Goal: Find specific page/section: Find specific page/section

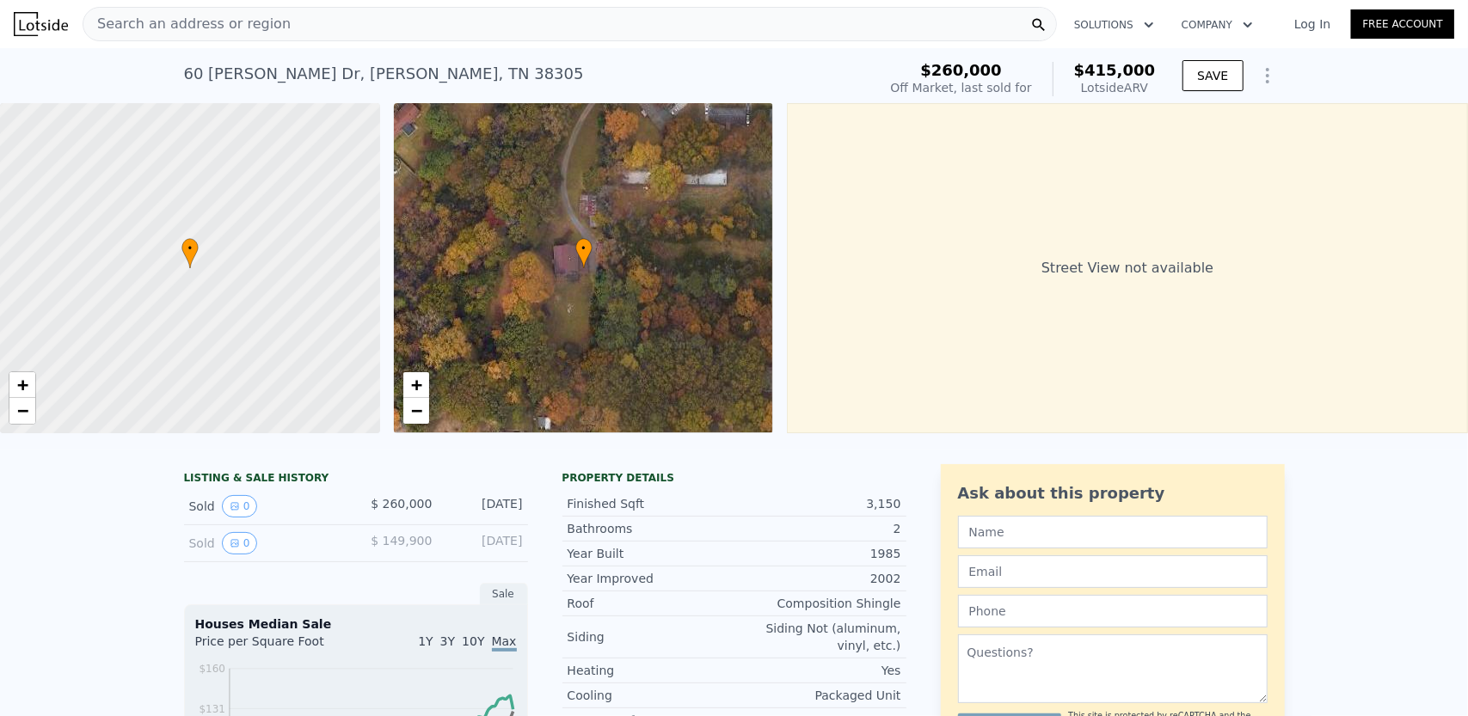
click at [375, 31] on div "Search an address or region" at bounding box center [570, 24] width 974 height 34
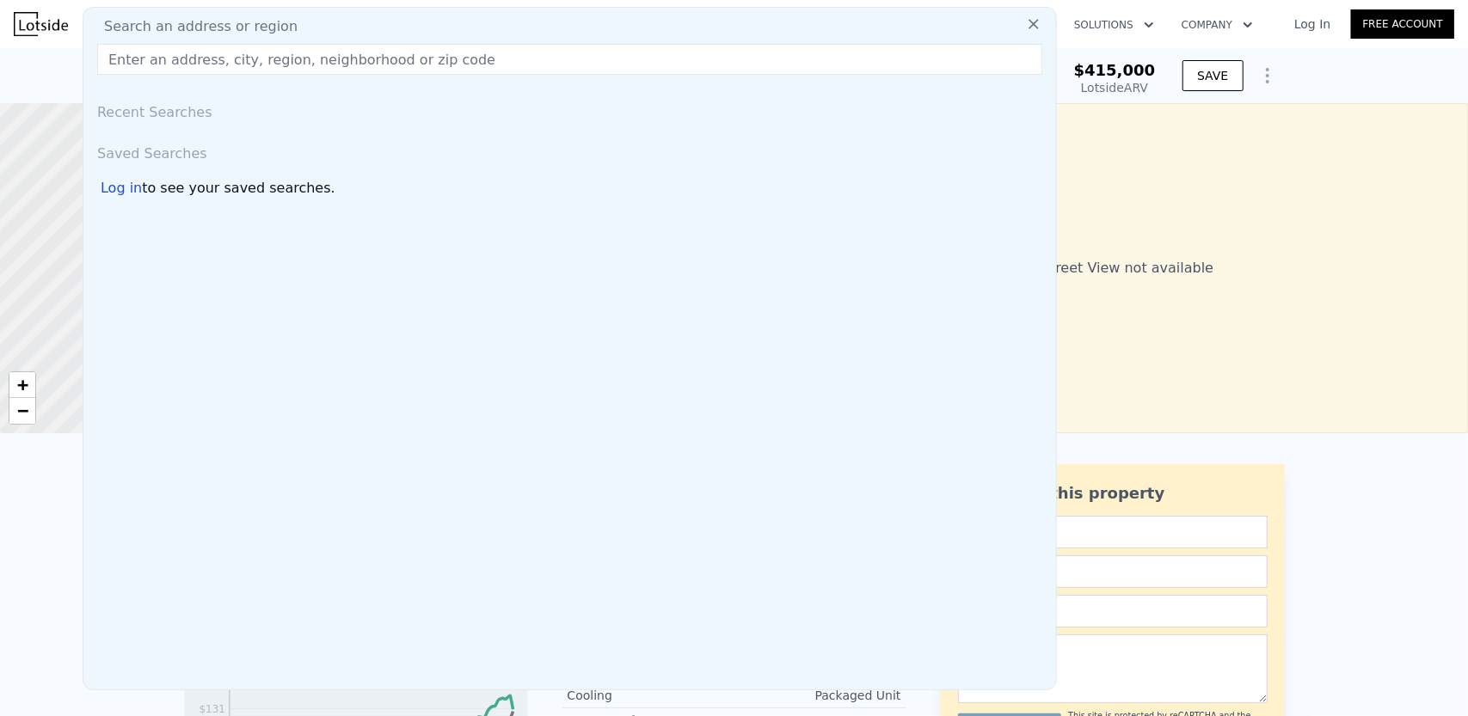
drag, startPoint x: 382, startPoint y: 24, endPoint x: 332, endPoint y: 62, distance: 62.6
click at [332, 62] on input "text" at bounding box center [569, 59] width 945 height 31
paste input "[STREET_ADDRESS]"
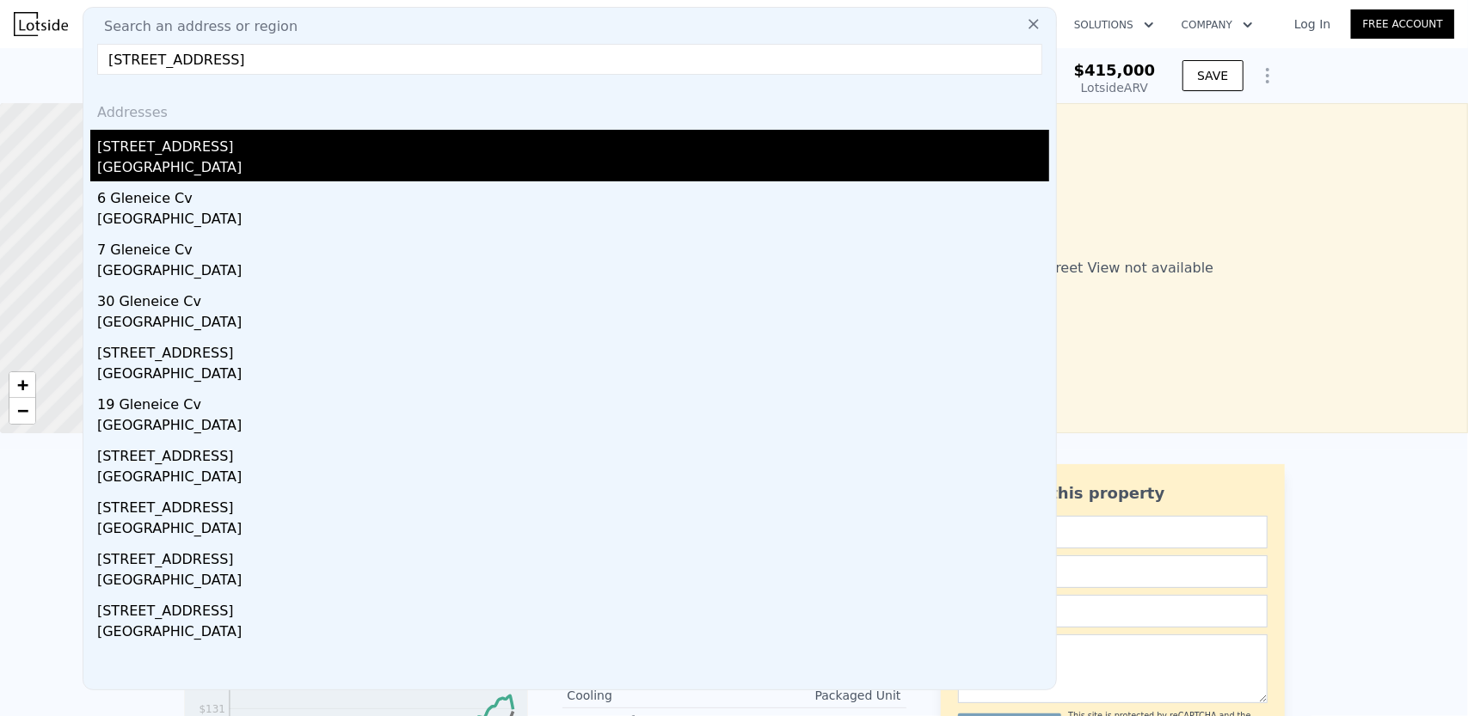
type input "[STREET_ADDRESS]"
click at [229, 163] on div "[GEOGRAPHIC_DATA]" at bounding box center [573, 169] width 952 height 24
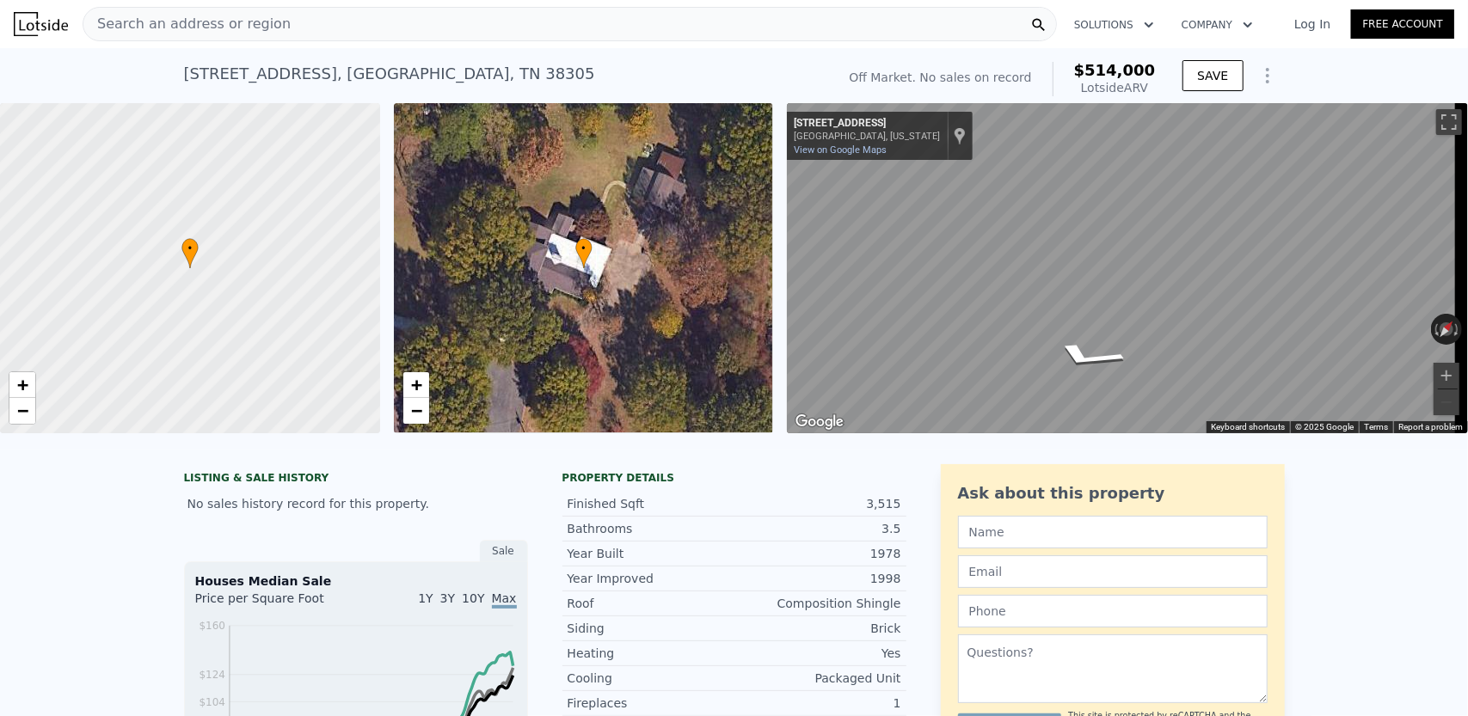
click at [413, 22] on div "Search an address or region" at bounding box center [570, 24] width 974 height 34
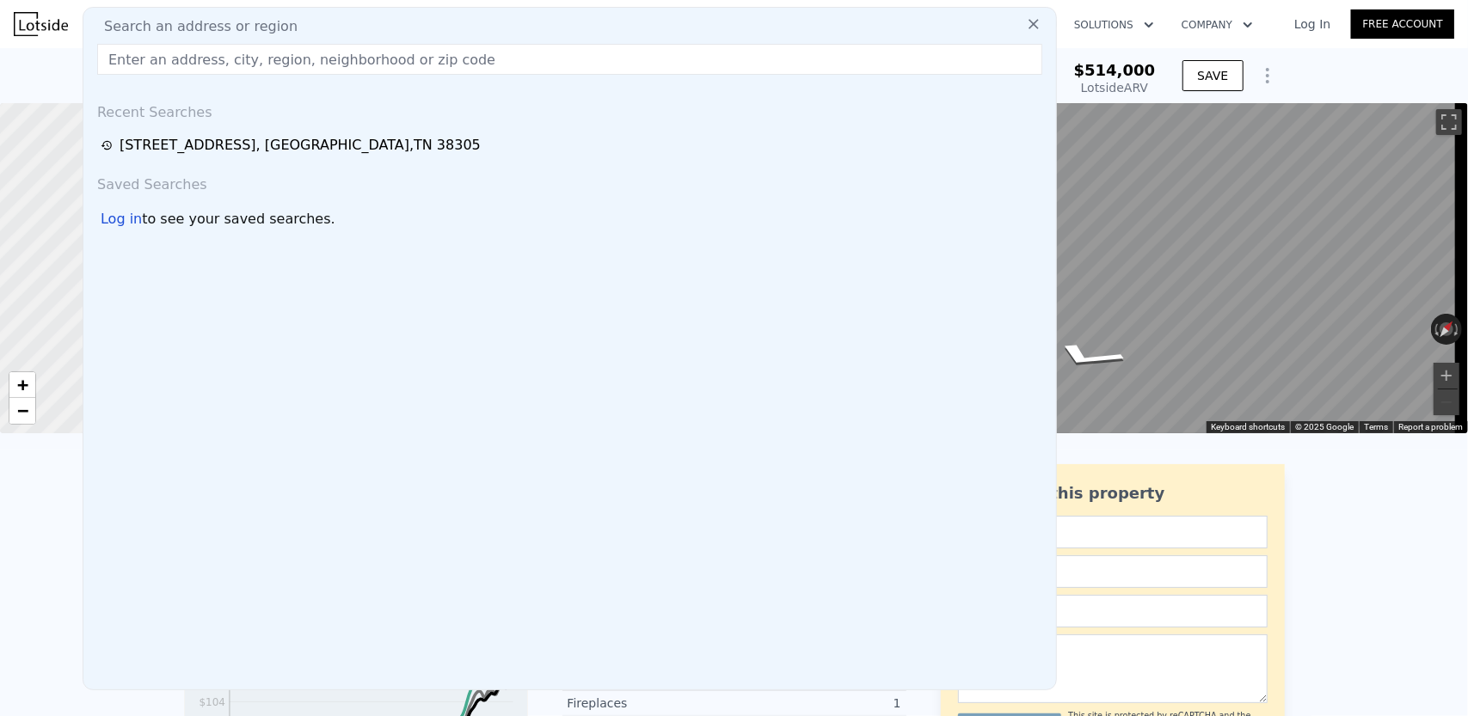
drag, startPoint x: 416, startPoint y: 31, endPoint x: 404, endPoint y: 56, distance: 27.7
paste input "[STREET_ADDRESS]"
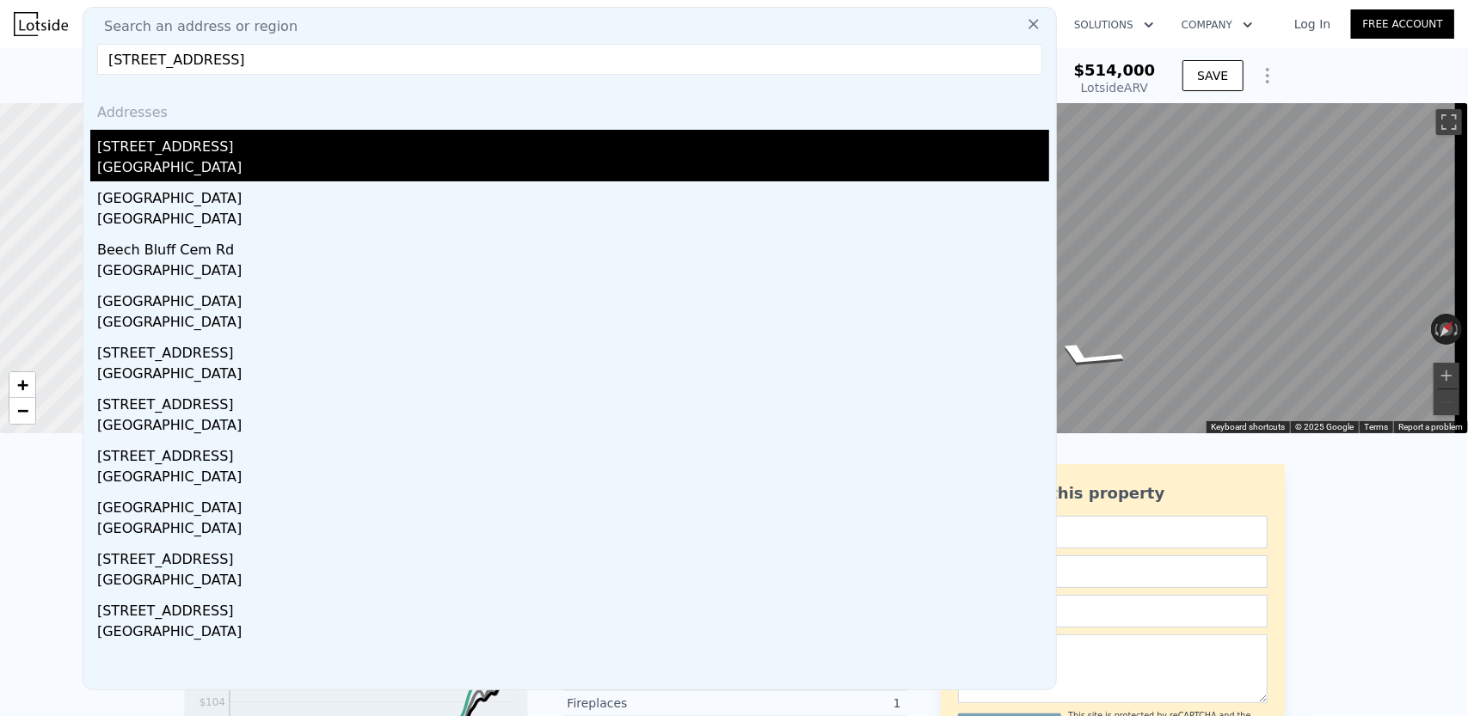
type input "[STREET_ADDRESS]"
click at [171, 160] on div "[GEOGRAPHIC_DATA]" at bounding box center [573, 169] width 952 height 24
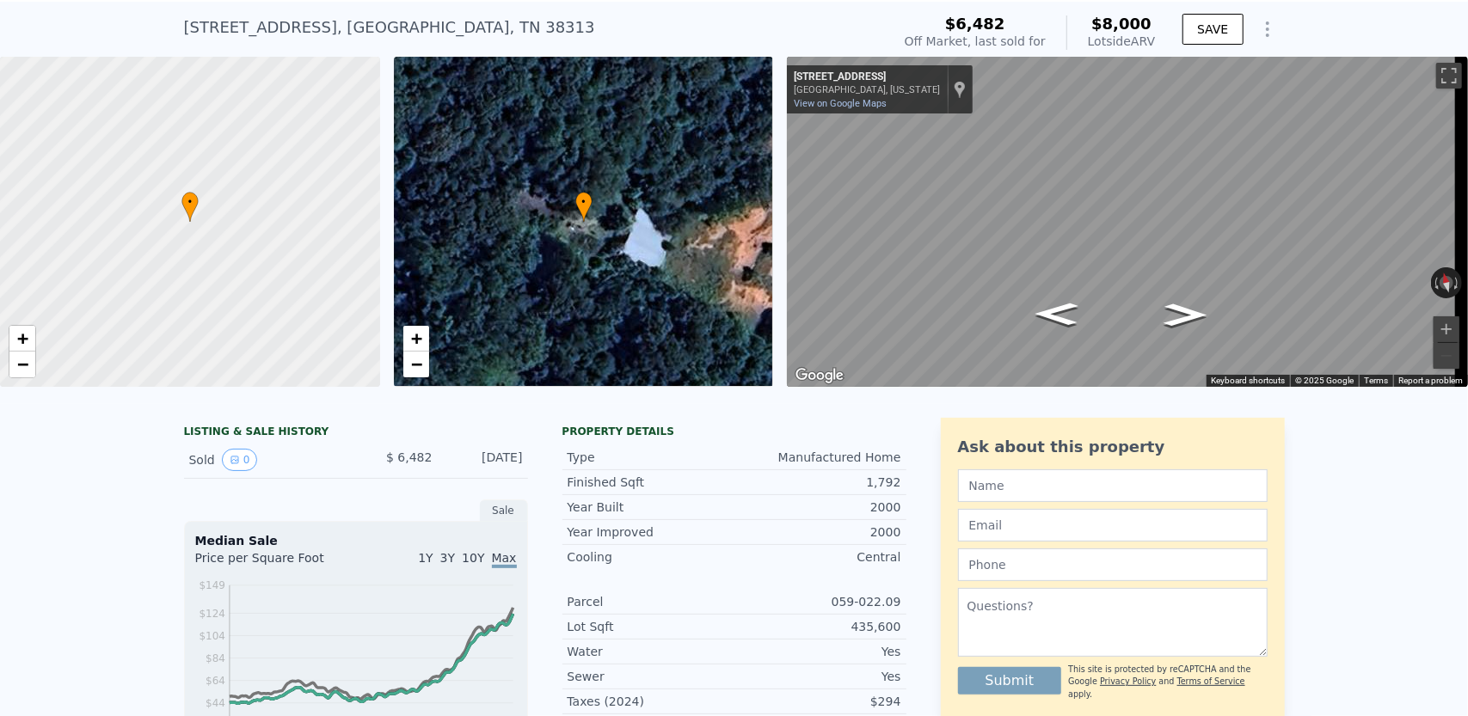
scroll to position [6, 0]
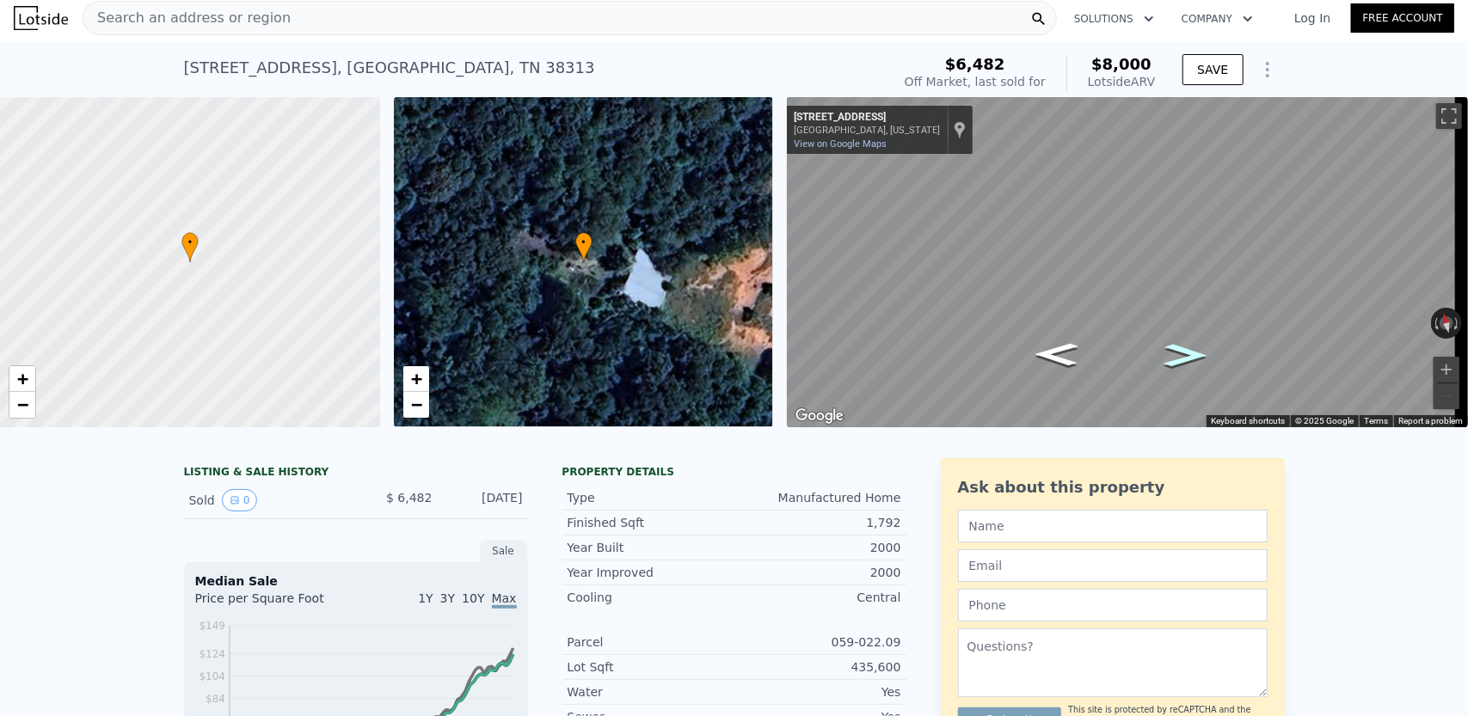
click at [1190, 359] on icon "Go East, Liberty Rd" at bounding box center [1185, 356] width 80 height 34
click at [1188, 359] on icon "Go East, Liberty Rd" at bounding box center [1185, 356] width 80 height 34
click at [1063, 365] on icon "Go West, Liberty Rd" at bounding box center [1072, 364] width 126 height 38
click at [1063, 365] on icon "Go West, Liberty Rd" at bounding box center [1072, 363] width 126 height 38
click at [1071, 330] on icon "Go West, Liberty Rd" at bounding box center [1059, 320] width 100 height 42
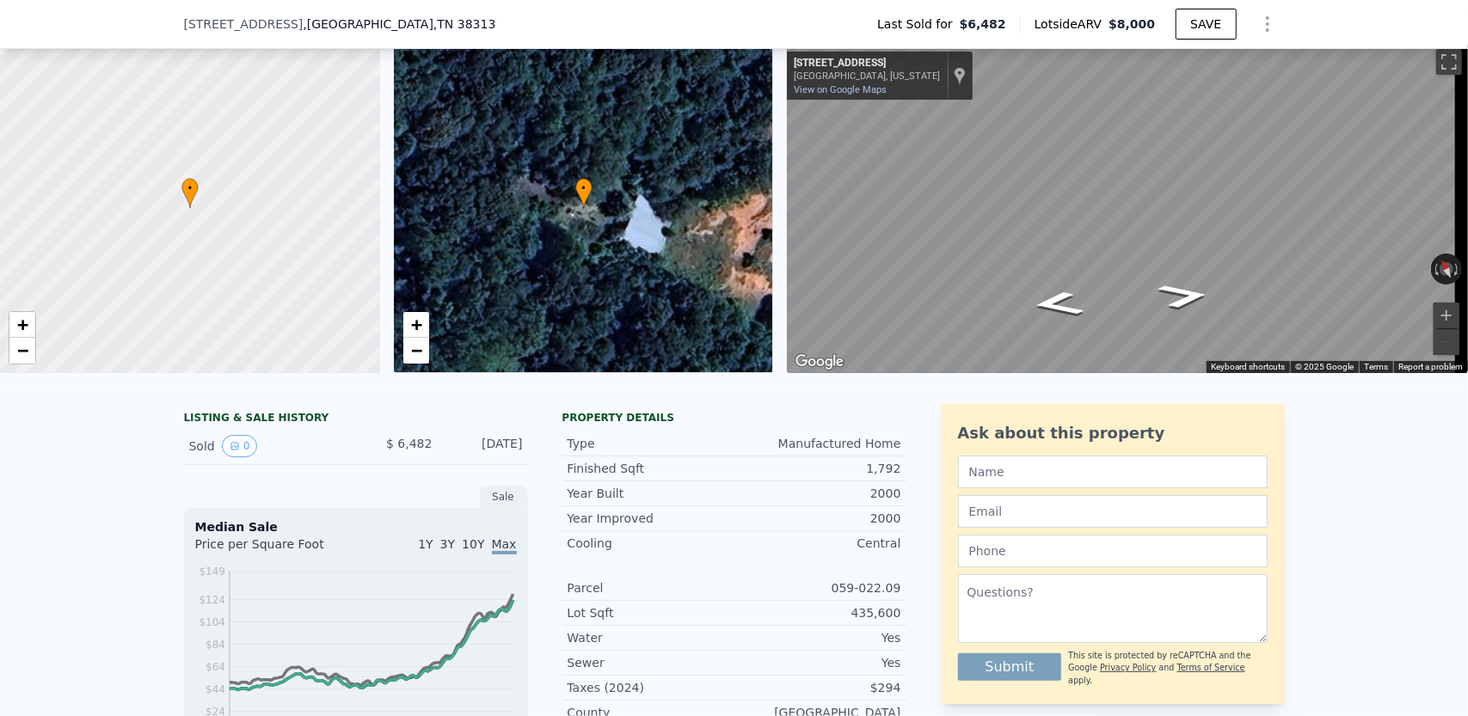
scroll to position [344, 0]
